Goal: Task Accomplishment & Management: Use online tool/utility

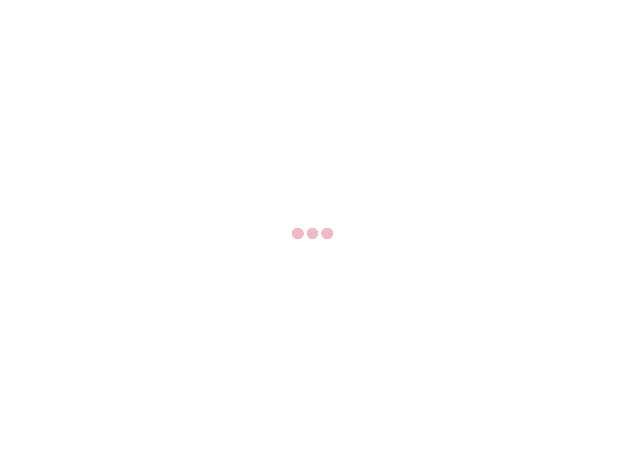
select select "US"
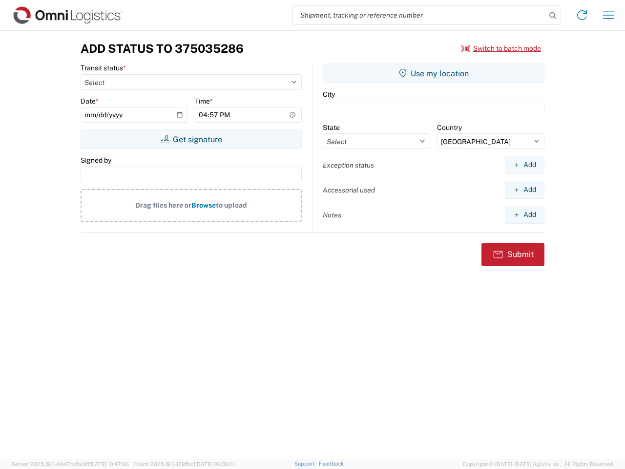
click at [420, 15] on input "search" at bounding box center [419, 15] width 253 height 19
click at [553, 16] on icon at bounding box center [553, 16] width 14 height 14
click at [582, 15] on icon at bounding box center [583, 15] width 16 height 16
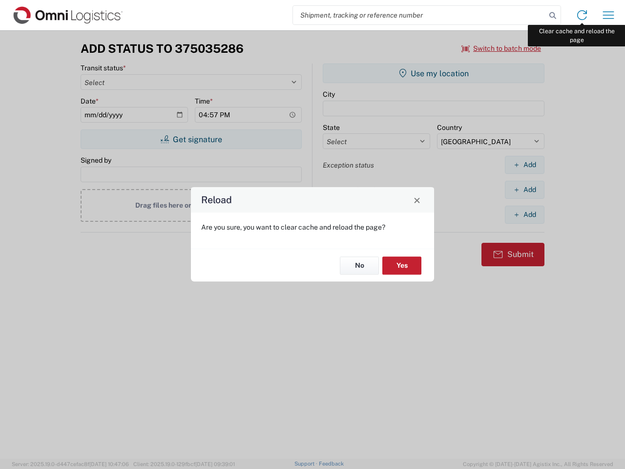
click at [609, 15] on div "Reload Are you sure, you want to clear cache and reload the page? No Yes" at bounding box center [312, 234] width 625 height 469
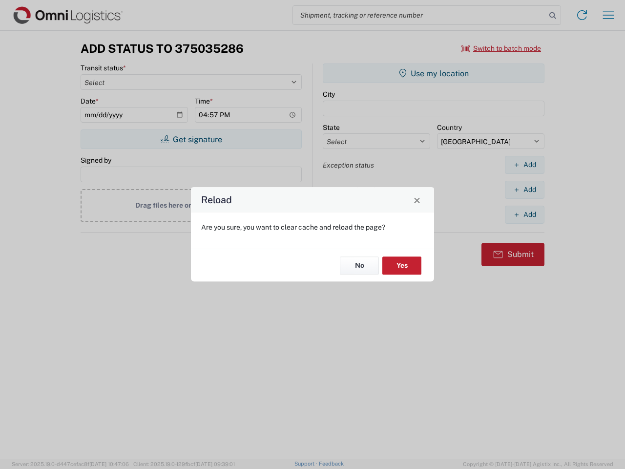
click at [502, 48] on div "Reload Are you sure, you want to clear cache and reload the page? No Yes" at bounding box center [312, 234] width 625 height 469
click at [191, 139] on div "Reload Are you sure, you want to clear cache and reload the page? No Yes" at bounding box center [312, 234] width 625 height 469
click at [434, 73] on div "Reload Are you sure, you want to clear cache and reload the page? No Yes" at bounding box center [312, 234] width 625 height 469
click at [525, 165] on div "Reload Are you sure, you want to clear cache and reload the page? No Yes" at bounding box center [312, 234] width 625 height 469
click at [525, 190] on div "Reload Are you sure, you want to clear cache and reload the page? No Yes" at bounding box center [312, 234] width 625 height 469
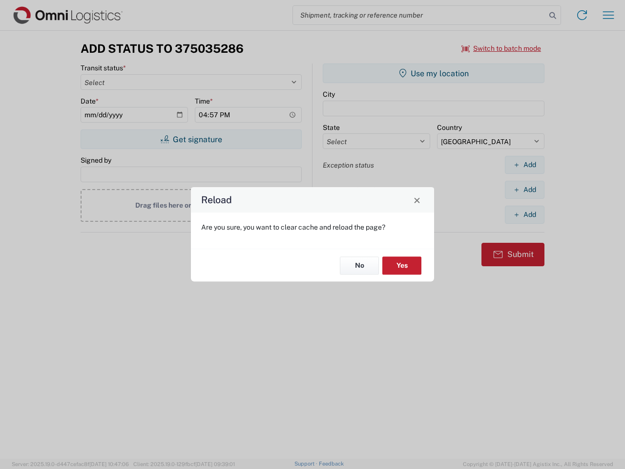
click at [525, 215] on div "Reload Are you sure, you want to clear cache and reload the page? No Yes" at bounding box center [312, 234] width 625 height 469
